Goal: Information Seeking & Learning: Learn about a topic

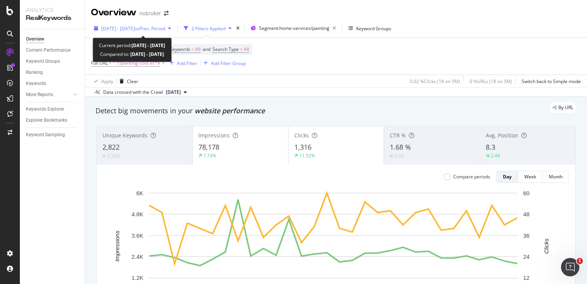
click at [165, 27] on span "vs Prev. Period" at bounding box center [150, 28] width 30 height 7
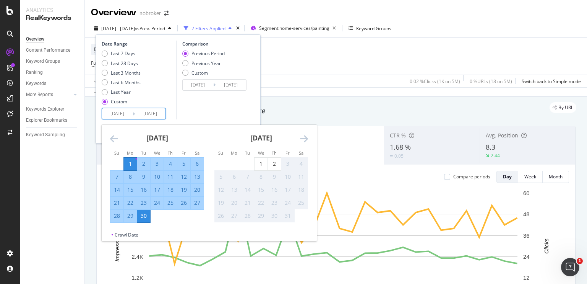
click at [128, 114] on input "[DATE]" at bounding box center [117, 113] width 31 height 11
click at [128, 213] on div "29" at bounding box center [130, 216] width 13 height 8
type input "[DATE]"
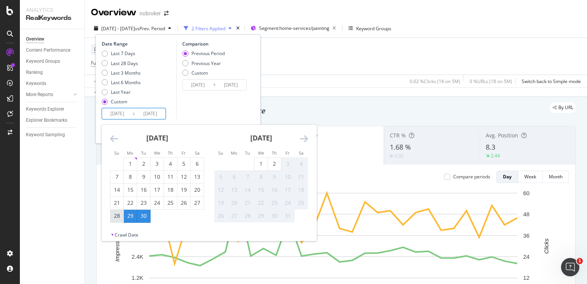
click at [113, 216] on div "28" at bounding box center [117, 216] width 13 height 8
type input "[DATE]"
click at [274, 165] on div "2" at bounding box center [274, 164] width 13 height 8
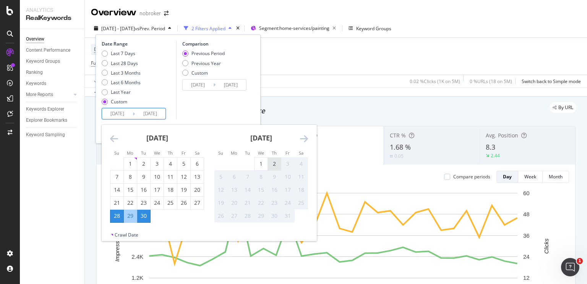
type input "[DATE]"
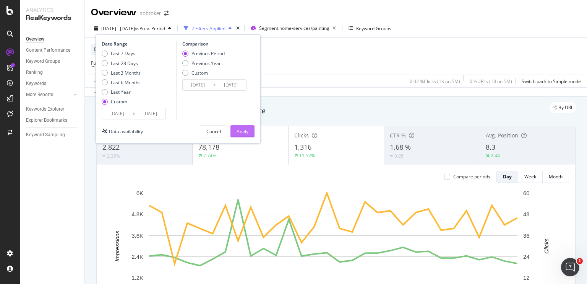
click at [246, 130] on div "Apply" at bounding box center [243, 131] width 12 height 7
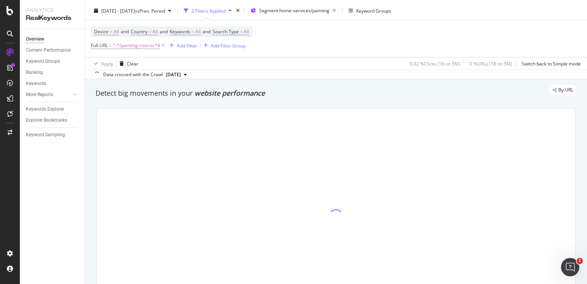
scroll to position [18, 0]
click at [162, 47] on icon at bounding box center [163, 45] width 7 height 8
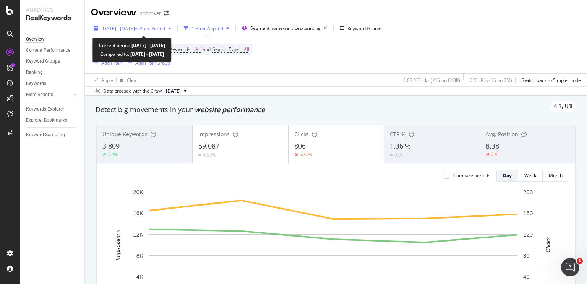
click at [125, 30] on span "[DATE] - [DATE]" at bounding box center [118, 28] width 34 height 7
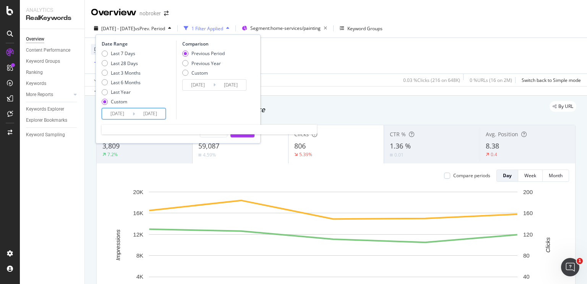
click at [119, 109] on input "[DATE]" at bounding box center [117, 113] width 31 height 11
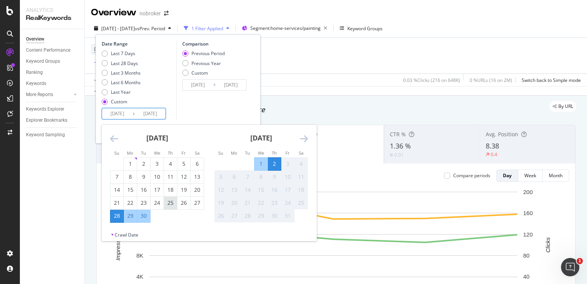
click at [169, 206] on div "25" at bounding box center [170, 203] width 13 height 8
type input "[DATE]"
click at [229, 107] on div "Comparison Previous Period Previous Year Custom [DATE] Navigate forward to inte…" at bounding box center [212, 80] width 73 height 79
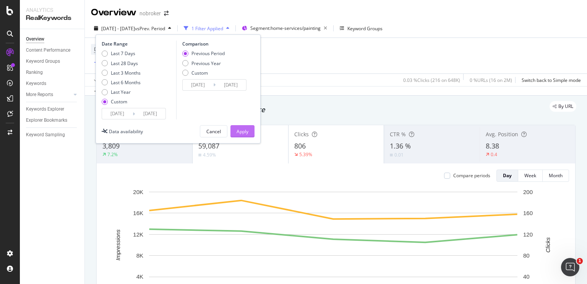
click at [239, 127] on div "Apply" at bounding box center [243, 130] width 12 height 11
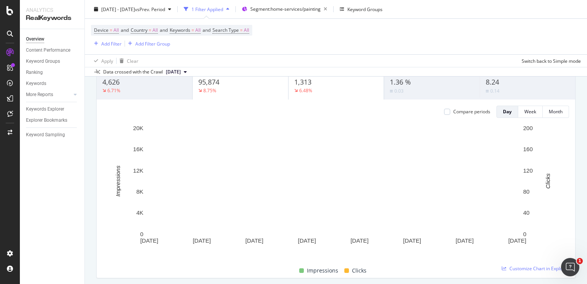
scroll to position [62, 0]
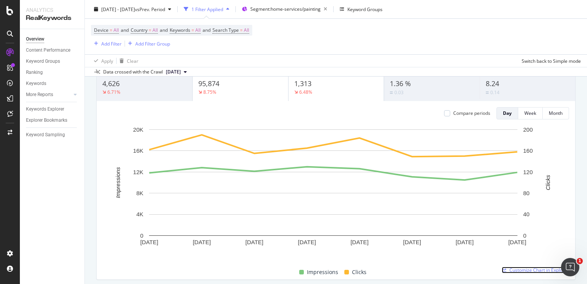
click at [520, 270] on span "Customize Chart in Explorer" at bounding box center [540, 270] width 60 height 7
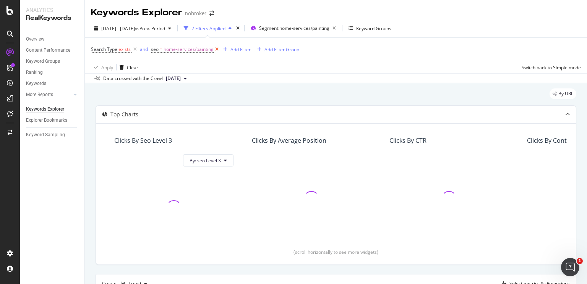
click at [215, 50] on icon at bounding box center [217, 50] width 7 height 8
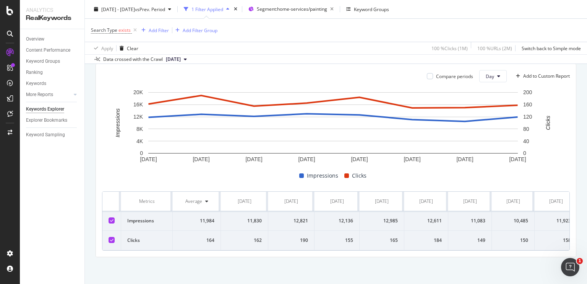
click at [208, 198] on div "Average" at bounding box center [197, 201] width 36 height 7
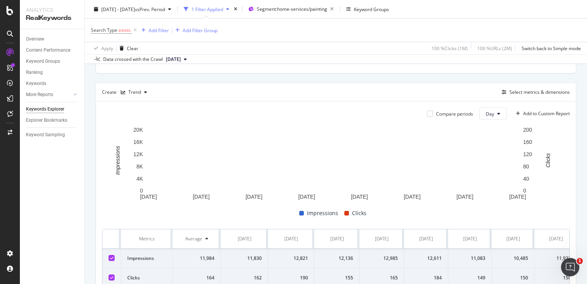
scroll to position [188, 0]
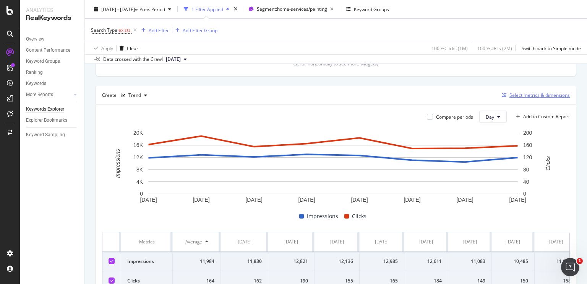
click at [520, 96] on div "Select metrics & dimensions" at bounding box center [540, 95] width 60 height 7
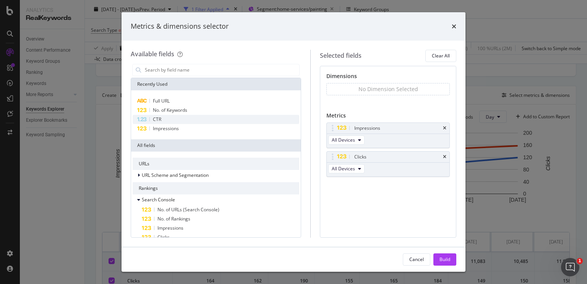
click at [165, 119] on div "CTR" at bounding box center [216, 119] width 167 height 9
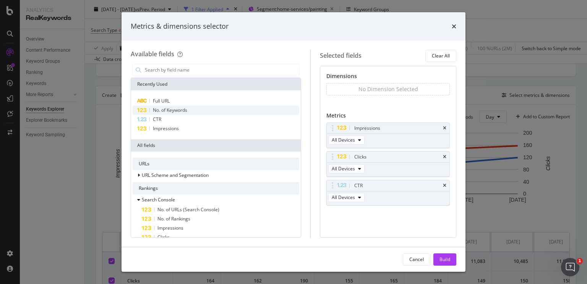
click at [172, 108] on span "No. of Keywords" at bounding box center [170, 110] width 34 height 7
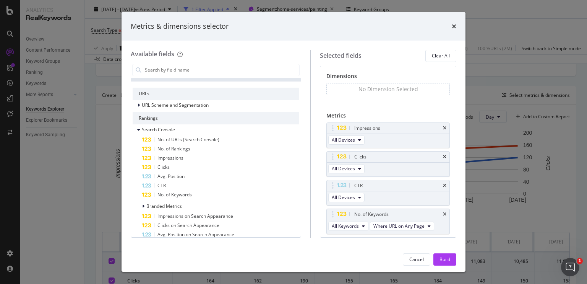
scroll to position [73, 0]
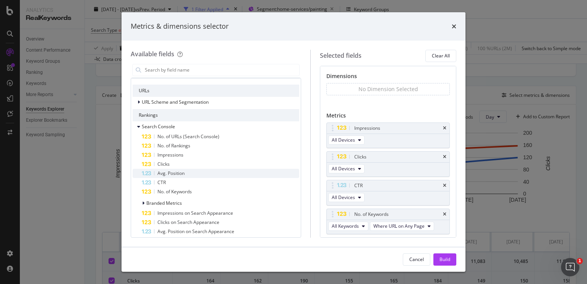
click at [177, 171] on span "Avg. Position" at bounding box center [171, 173] width 27 height 7
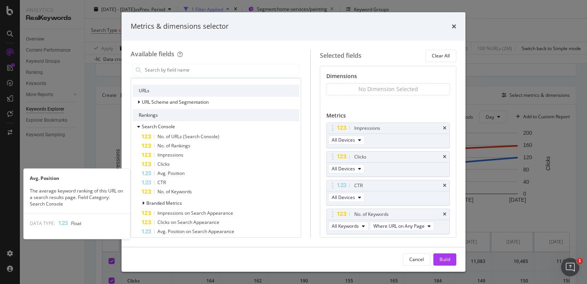
scroll to position [24, 0]
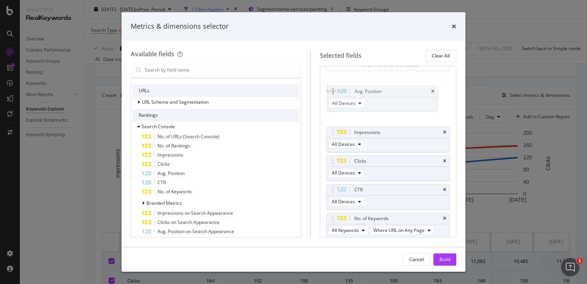
drag, startPoint x: 367, startPoint y: 216, endPoint x: 361, endPoint y: 90, distance: 126.3
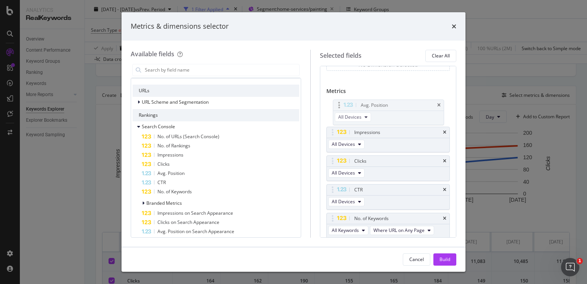
click at [361, 90] on body "Analytics RealKeywords Overview Content Performance Keyword Groups Ranking Keyw…" at bounding box center [293, 142] width 587 height 284
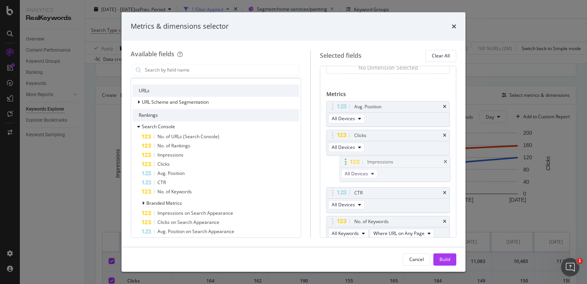
drag, startPoint x: 374, startPoint y: 132, endPoint x: 380, endPoint y: 163, distance: 31.3
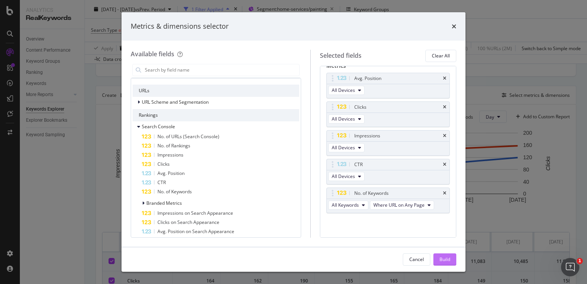
click at [442, 255] on div "Build" at bounding box center [445, 259] width 11 height 11
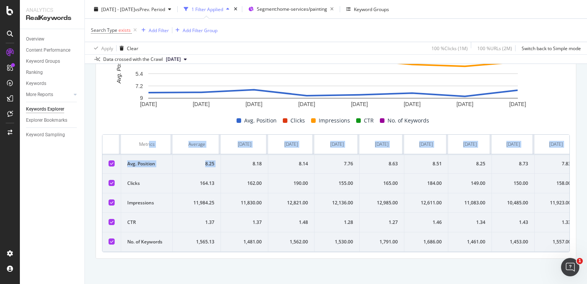
drag, startPoint x: 244, startPoint y: 164, endPoint x: 147, endPoint y: 153, distance: 97.4
click at [147, 153] on table "Metrics Average [DATE] [DATE] [DATE] [DATE] [DATE] [DATE] [DATE] [DATE] Avg. Po…" at bounding box center [339, 193] width 475 height 117
click at [147, 153] on th "Metrics" at bounding box center [147, 145] width 52 height 20
drag, startPoint x: 122, startPoint y: 161, endPoint x: 321, endPoint y: 283, distance: 233.7
click at [321, 283] on div "By URL Top Charts Clicks By seo Level 3 By: seo Level 3 Hold CTRL while clickin…" at bounding box center [336, 42] width 502 height 486
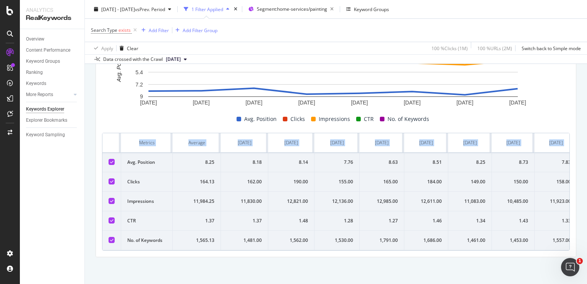
scroll to position [0, 13]
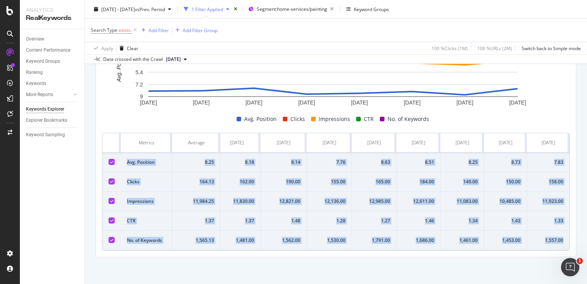
click at [561, 239] on td "1,557.00" at bounding box center [548, 241] width 42 height 20
copy tbody "Avg. Position 8.25 8.18 8.14 7.76 8.63 8.51 8.25 8.73 7.83 Clicks 164.13 162.00…"
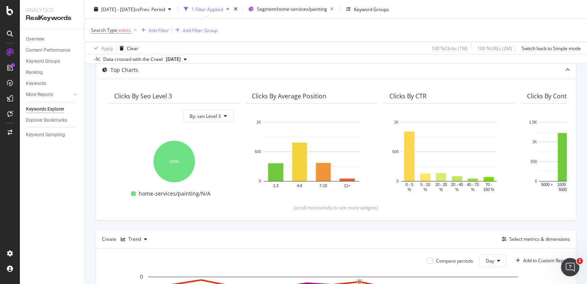
scroll to position [0, 0]
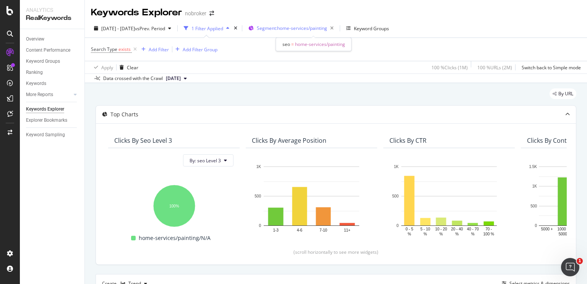
click at [319, 28] on span "Segment: home-services/painting" at bounding box center [292, 28] width 70 height 7
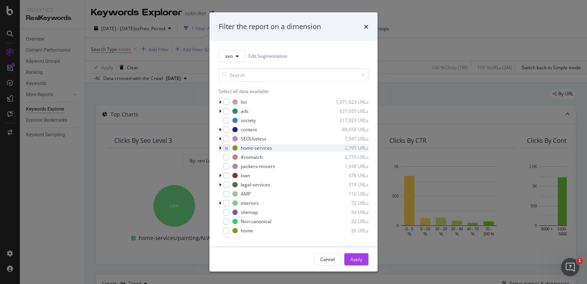
click at [221, 146] on icon "modal" at bounding box center [220, 147] width 2 height 5
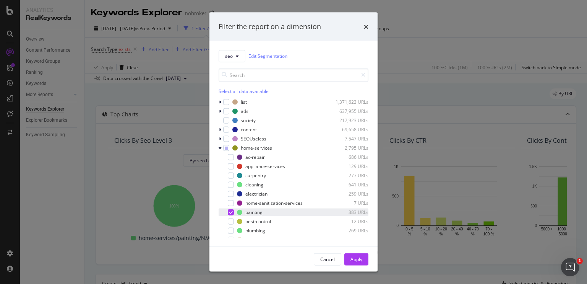
click at [228, 212] on div "modal" at bounding box center [231, 212] width 6 height 6
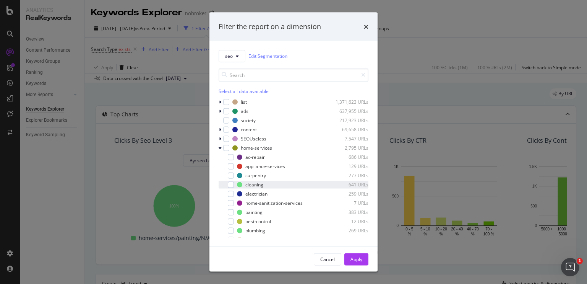
click at [233, 188] on div "cleaning 641 URLs" at bounding box center [294, 184] width 150 height 8
click at [354, 261] on div "Apply" at bounding box center [357, 259] width 12 height 7
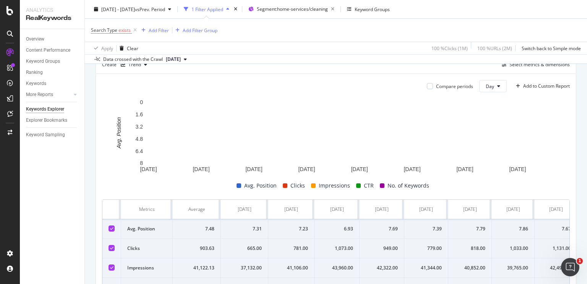
scroll to position [289, 0]
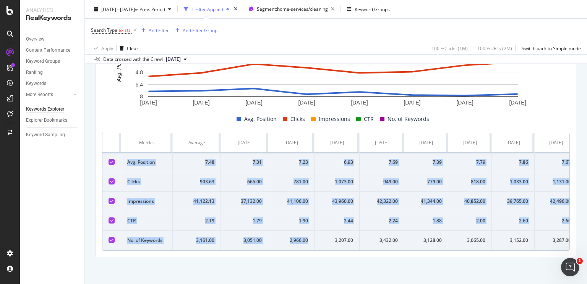
drag, startPoint x: 126, startPoint y: 154, endPoint x: 315, endPoint y: 229, distance: 203.9
click at [315, 229] on tbody "Avg. Position 7.48 7.31 7.23 6.93 7.69 7.39 7.79 7.86 7.67 Clicks 903.63 665.00…" at bounding box center [339, 202] width 475 height 98
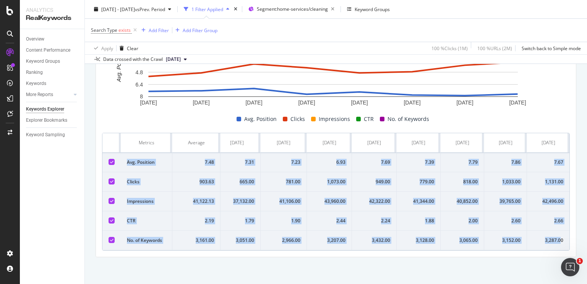
click at [557, 237] on div "3,287.00" at bounding box center [548, 240] width 30 height 7
click at [561, 235] on td "3,287.00" at bounding box center [548, 241] width 42 height 20
copy tbody "Avg. Position 7.48 7.31 7.23 6.93 7.69 7.39 7.79 7.86 7.67 Clicks 903.63 665.00…"
click at [310, 7] on span "Segment: home-services/cleaning" at bounding box center [292, 9] width 71 height 7
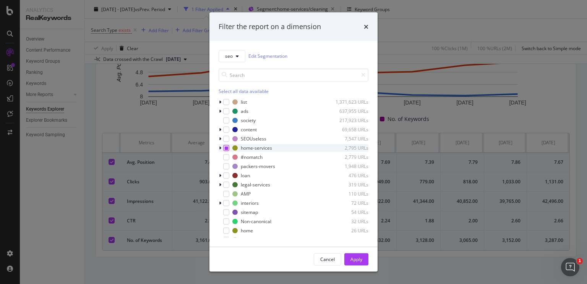
drag, startPoint x: 217, startPoint y: 148, endPoint x: 223, endPoint y: 146, distance: 6.3
click at [223, 146] on div "seo Edit Segmentation Select all data available list 1,371,623 URLs ads 637,955…" at bounding box center [294, 144] width 168 height 206
click at [223, 146] on div "modal" at bounding box center [226, 148] width 6 height 6
click at [220, 146] on icon "modal" at bounding box center [220, 147] width 2 height 5
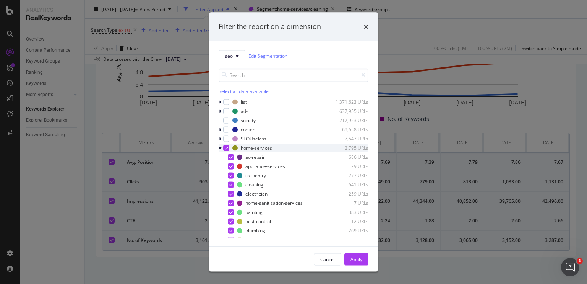
click at [225, 148] on icon "modal" at bounding box center [226, 148] width 3 height 4
click at [230, 156] on div "modal" at bounding box center [231, 157] width 6 height 6
click at [230, 156] on icon "modal" at bounding box center [230, 157] width 3 height 4
click at [231, 156] on div "modal" at bounding box center [231, 157] width 6 height 6
drag, startPoint x: 353, startPoint y: 268, endPoint x: 350, endPoint y: 258, distance: 10.3
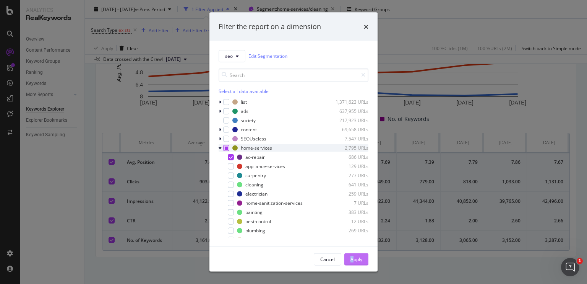
click at [350, 258] on div "Cancel Apply" at bounding box center [294, 259] width 168 height 24
click at [351, 258] on div "Apply" at bounding box center [357, 259] width 12 height 7
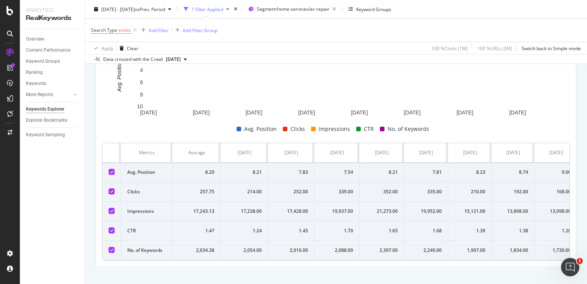
scroll to position [289, 0]
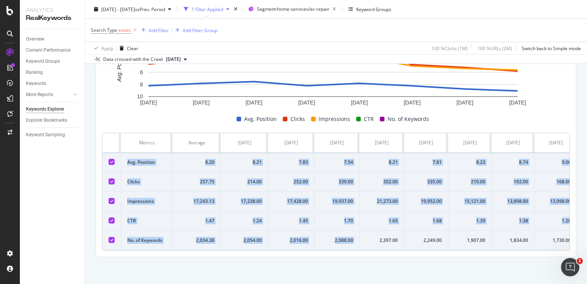
drag, startPoint x: 127, startPoint y: 158, endPoint x: 366, endPoint y: 244, distance: 254.7
click at [366, 244] on tbody "Avg. Position 8.20 8.21 7.83 7.54 8.21 7.81 8.23 8.74 9.06 Clicks 257.75 214.00…" at bounding box center [339, 202] width 475 height 98
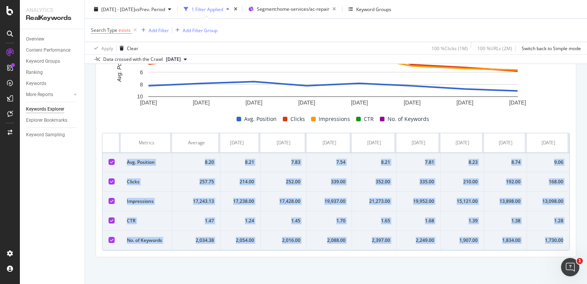
click at [558, 233] on td "1,730.00" at bounding box center [548, 241] width 42 height 20
copy tbody "Avg. Position 8.20 8.21 7.83 7.54 8.21 7.81 8.23 8.74 9.06 Clicks 257.75 214.00…"
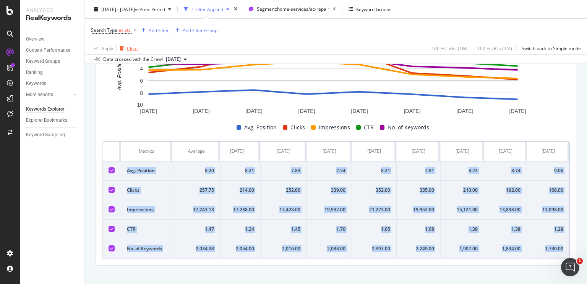
scroll to position [284, 0]
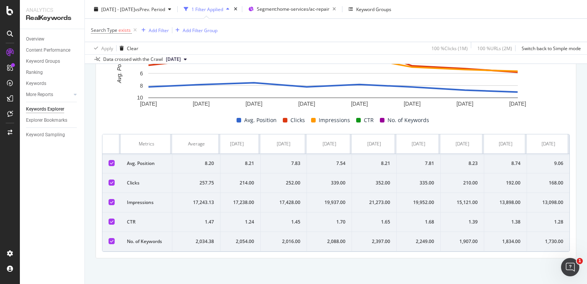
click at [92, 139] on div "By URL Top Charts Clicks By seo Level 3 By: seo Level 3 Hold CTRL while clickin…" at bounding box center [336, 42] width 502 height 486
